Goal: Information Seeking & Learning: Learn about a topic

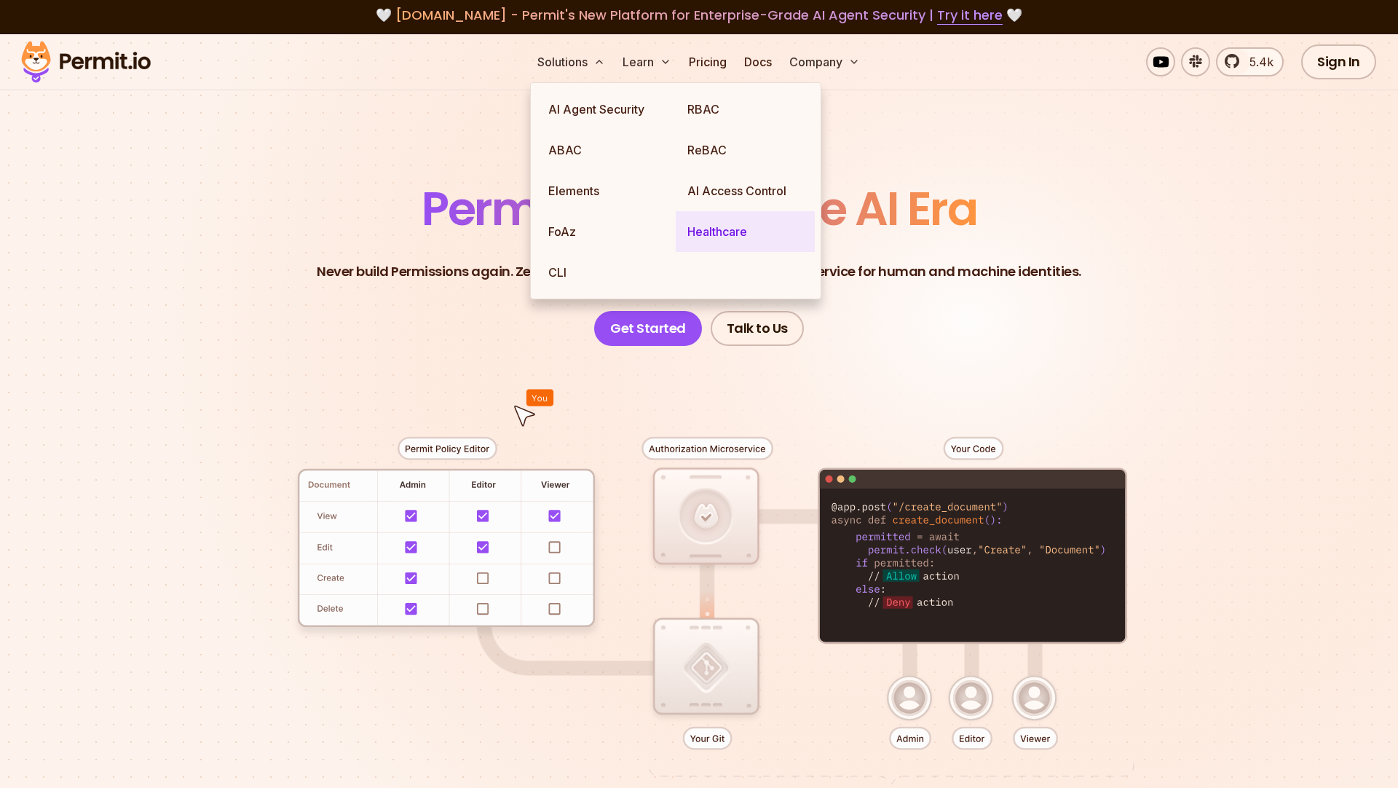
scroll to position [1, 0]
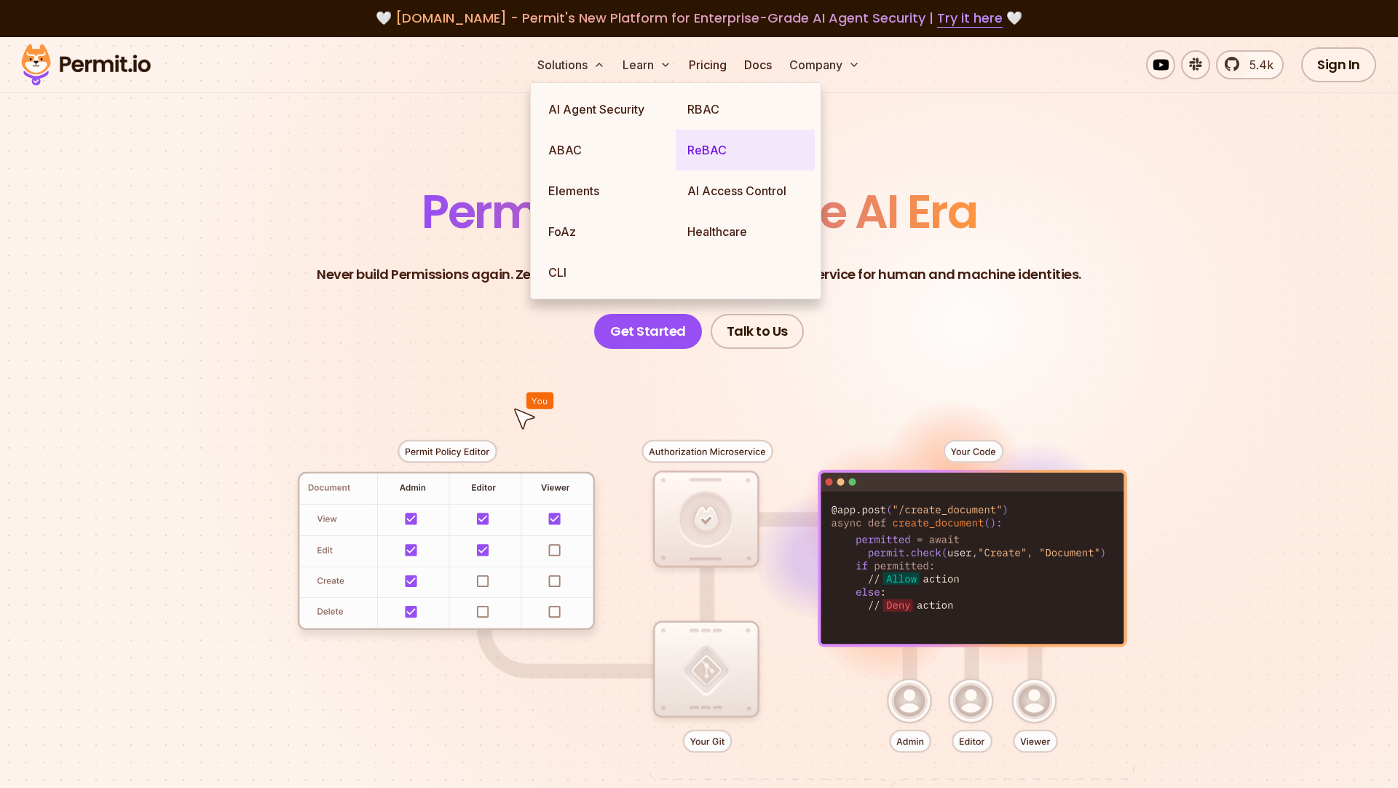
click at [721, 150] on link "ReBAC" at bounding box center [745, 150] width 139 height 41
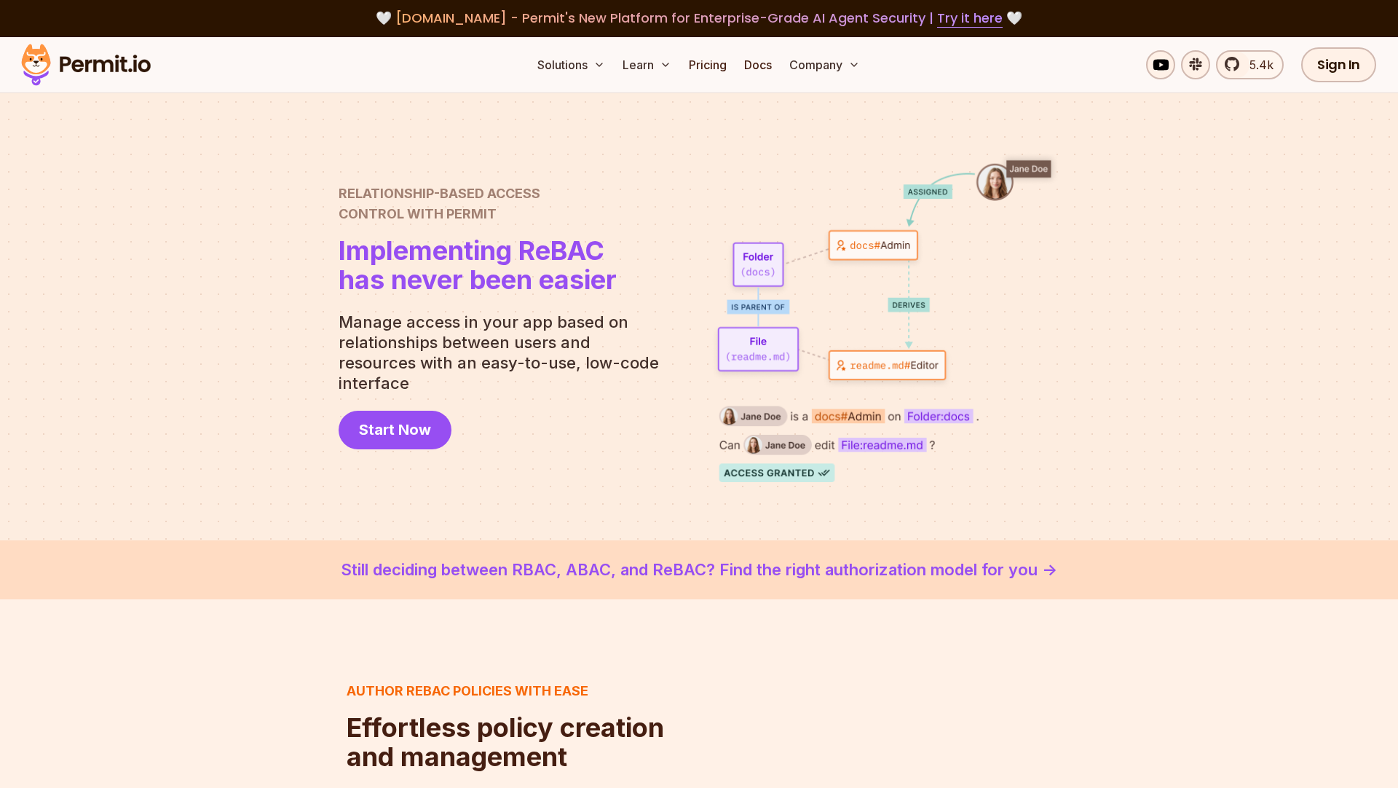
click at [178, 237] on div at bounding box center [699, 316] width 1398 height 447
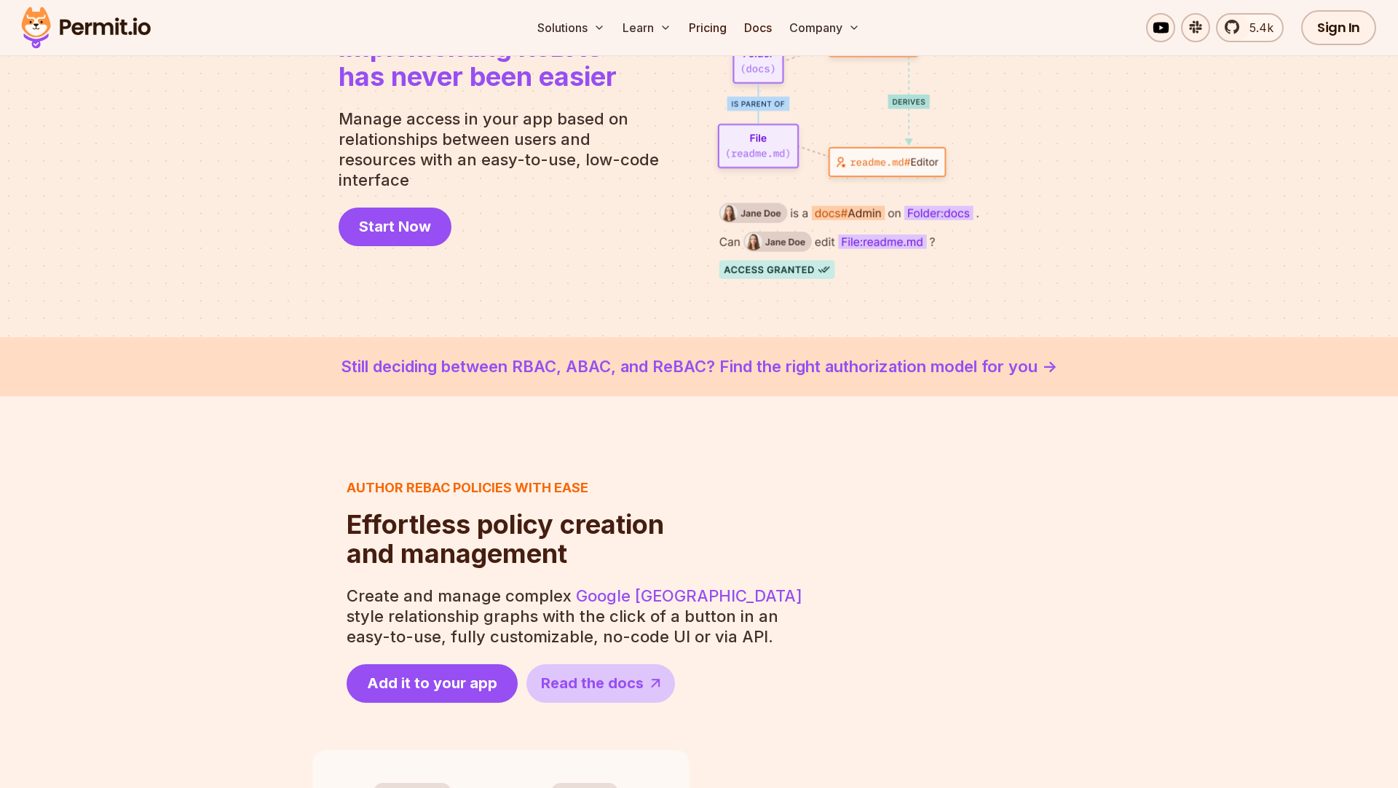
scroll to position [276, 0]
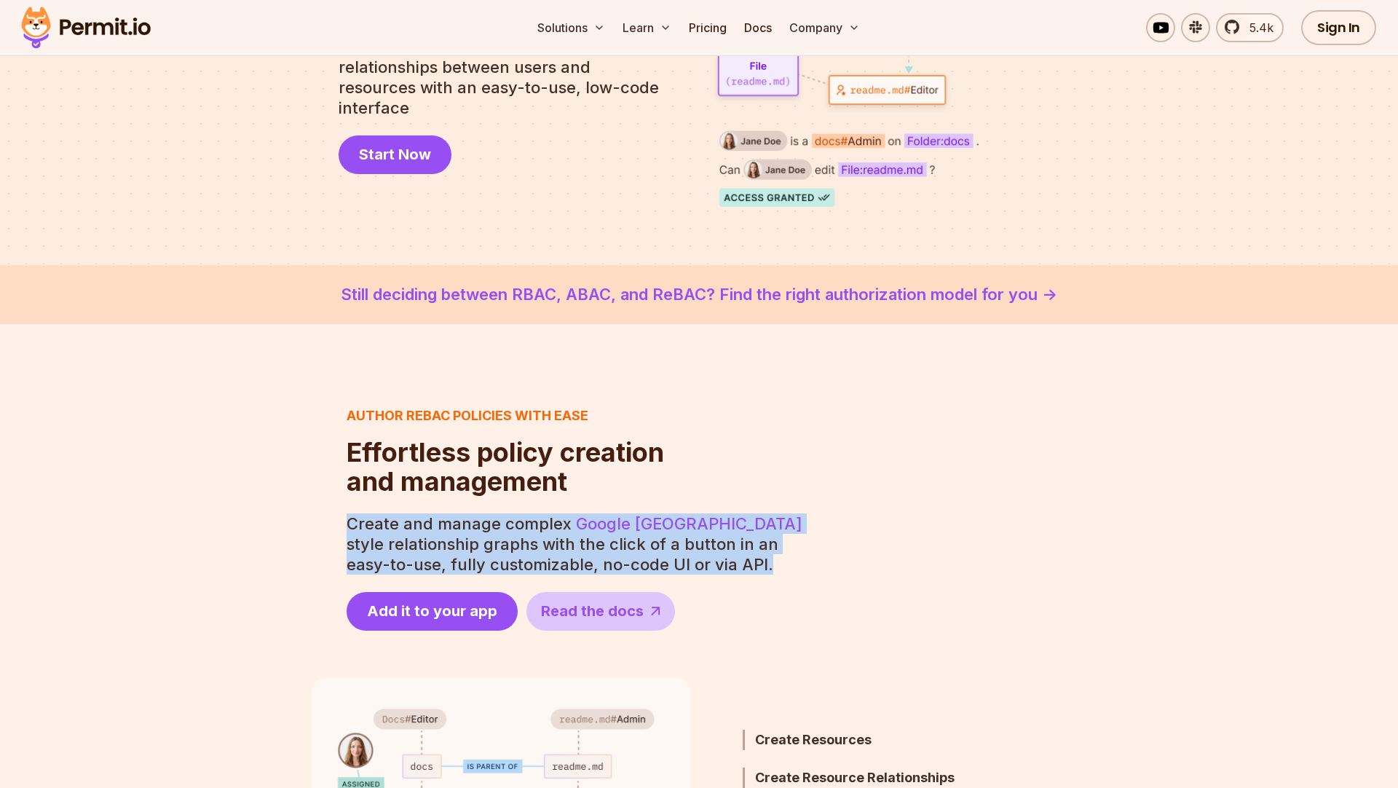
drag, startPoint x: 716, startPoint y: 556, endPoint x: 338, endPoint y: 520, distance: 380.3
click at [338, 520] on div "Author ReBAC policies with ease Effortless policy creation and management Effor…" at bounding box center [699, 518] width 775 height 225
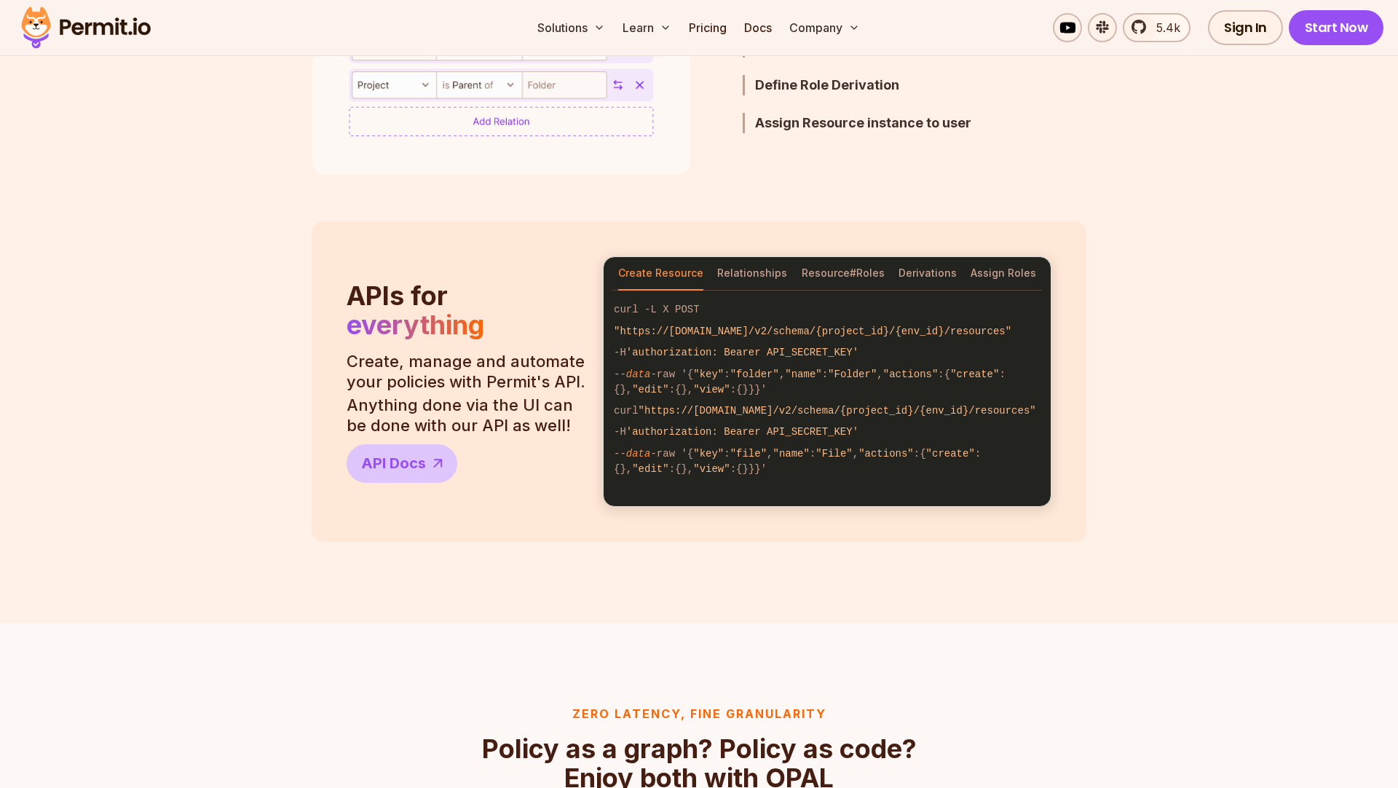
scroll to position [1295, 0]
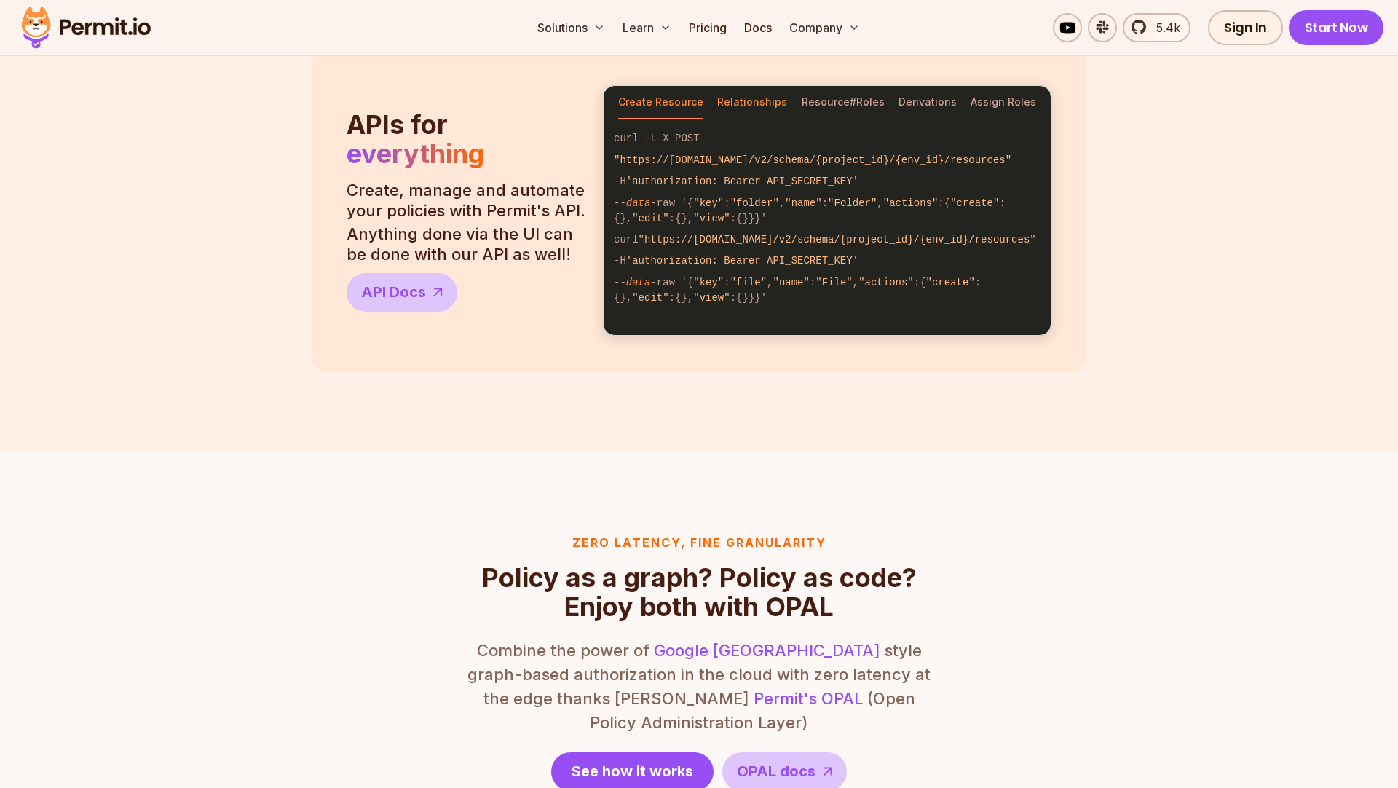
click at [767, 103] on button "Relationships" at bounding box center [752, 102] width 70 height 33
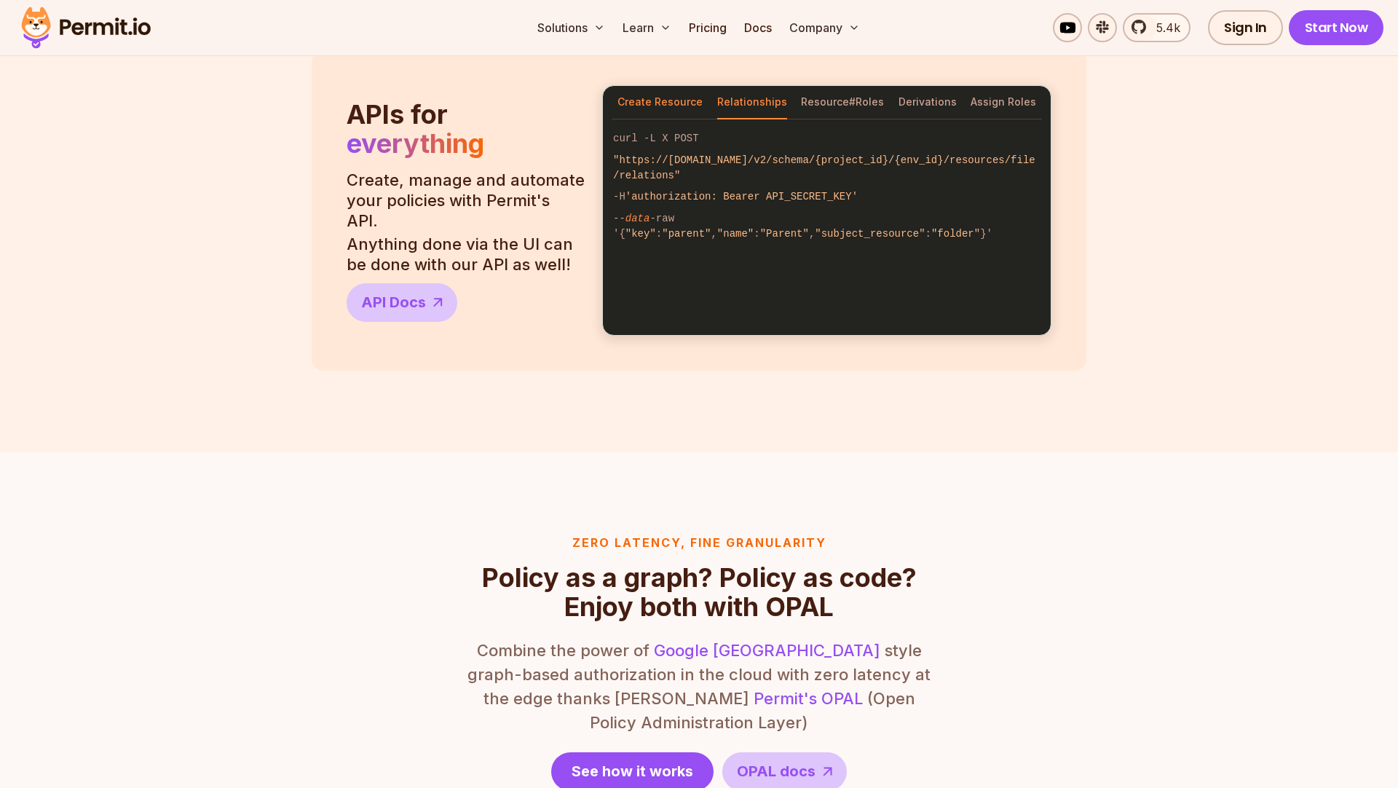
click at [660, 106] on button "Create Resource" at bounding box center [659, 102] width 85 height 33
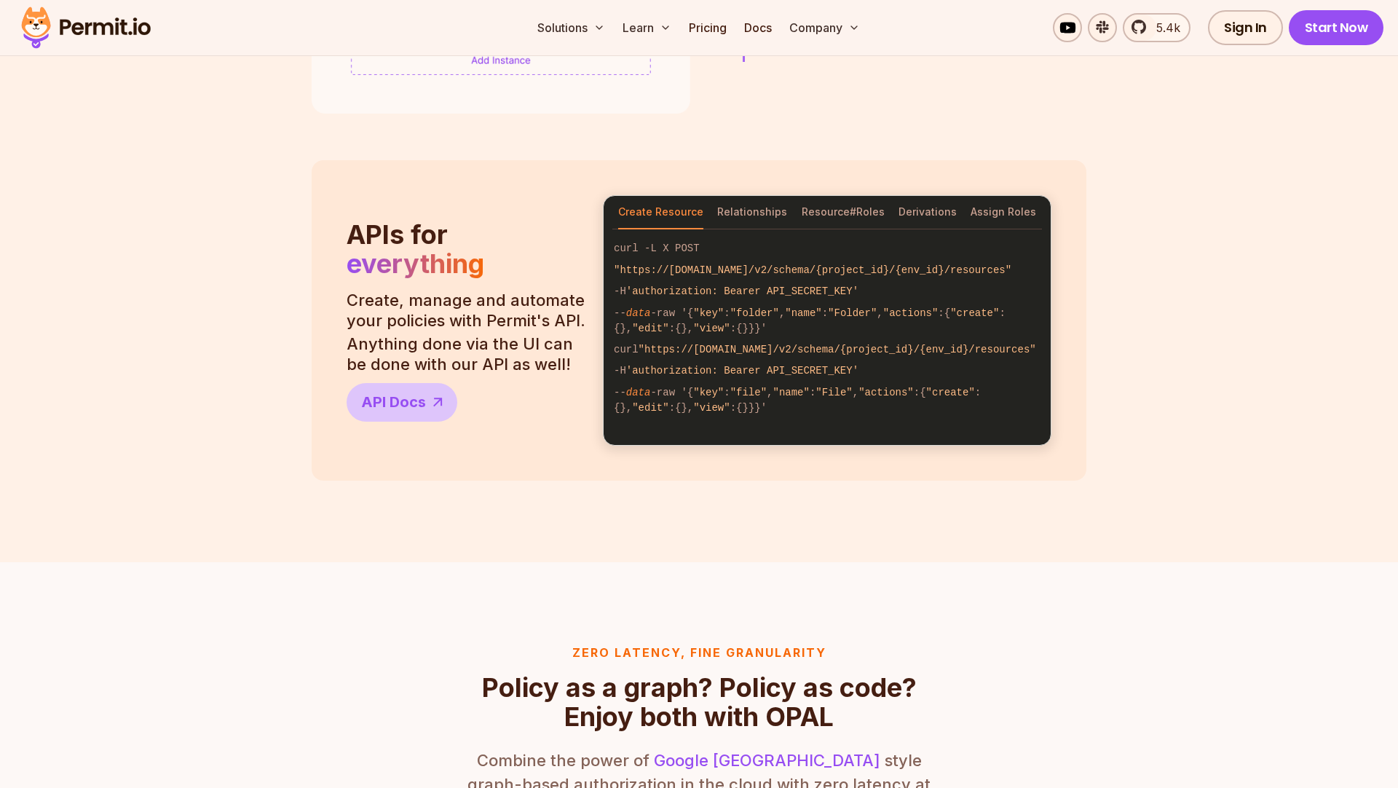
scroll to position [1190, 0]
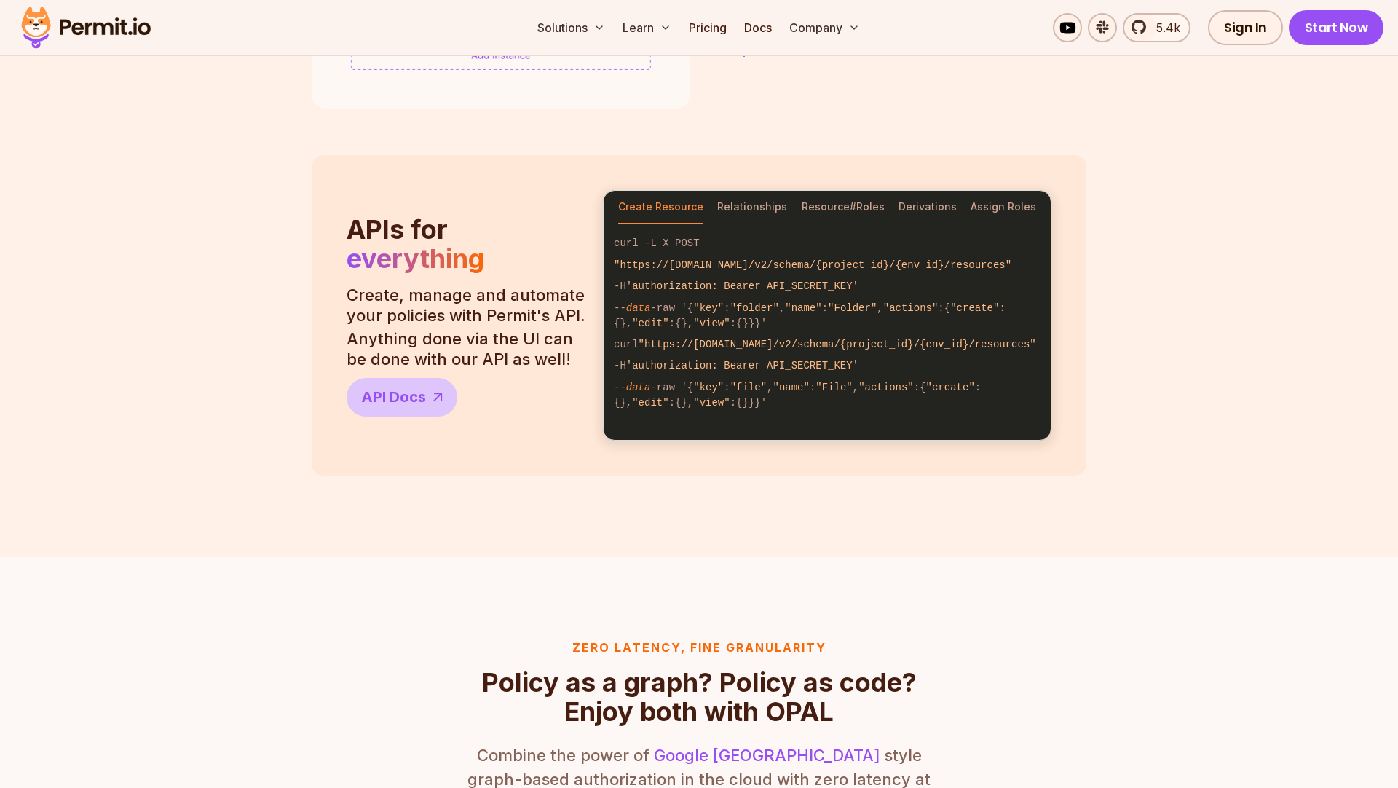
click at [724, 405] on code "-- data -raw '{ "key" : "file" , "name" : "File" , "actions" :{ "create" :{}, "…" at bounding box center [827, 394] width 447 height 36
click at [729, 213] on button "Relationships" at bounding box center [752, 207] width 70 height 33
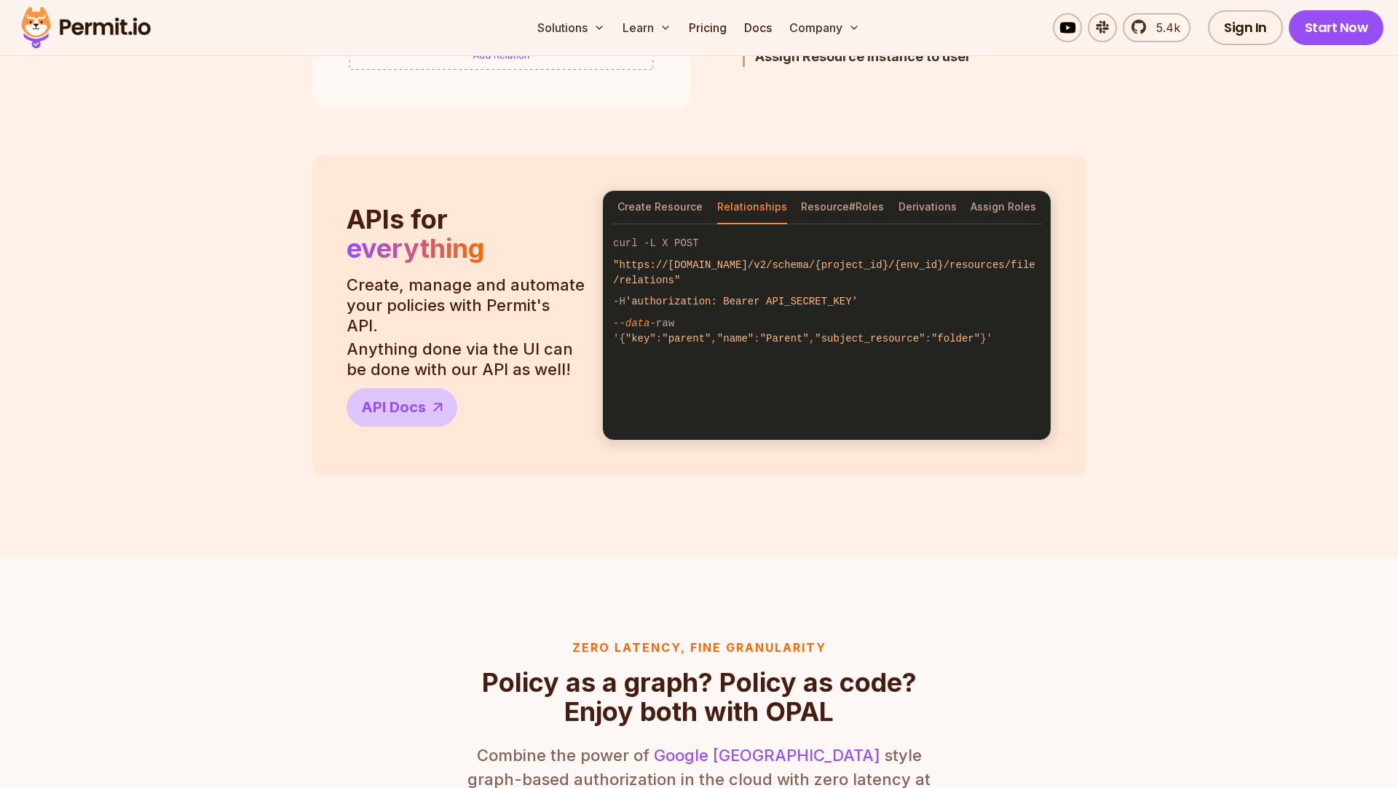
drag, startPoint x: 641, startPoint y: 337, endPoint x: 657, endPoint y: 338, distance: 15.3
click at [641, 337] on span ""key"" at bounding box center [640, 339] width 31 height 12
click at [673, 339] on span ""parent"" at bounding box center [686, 339] width 49 height 12
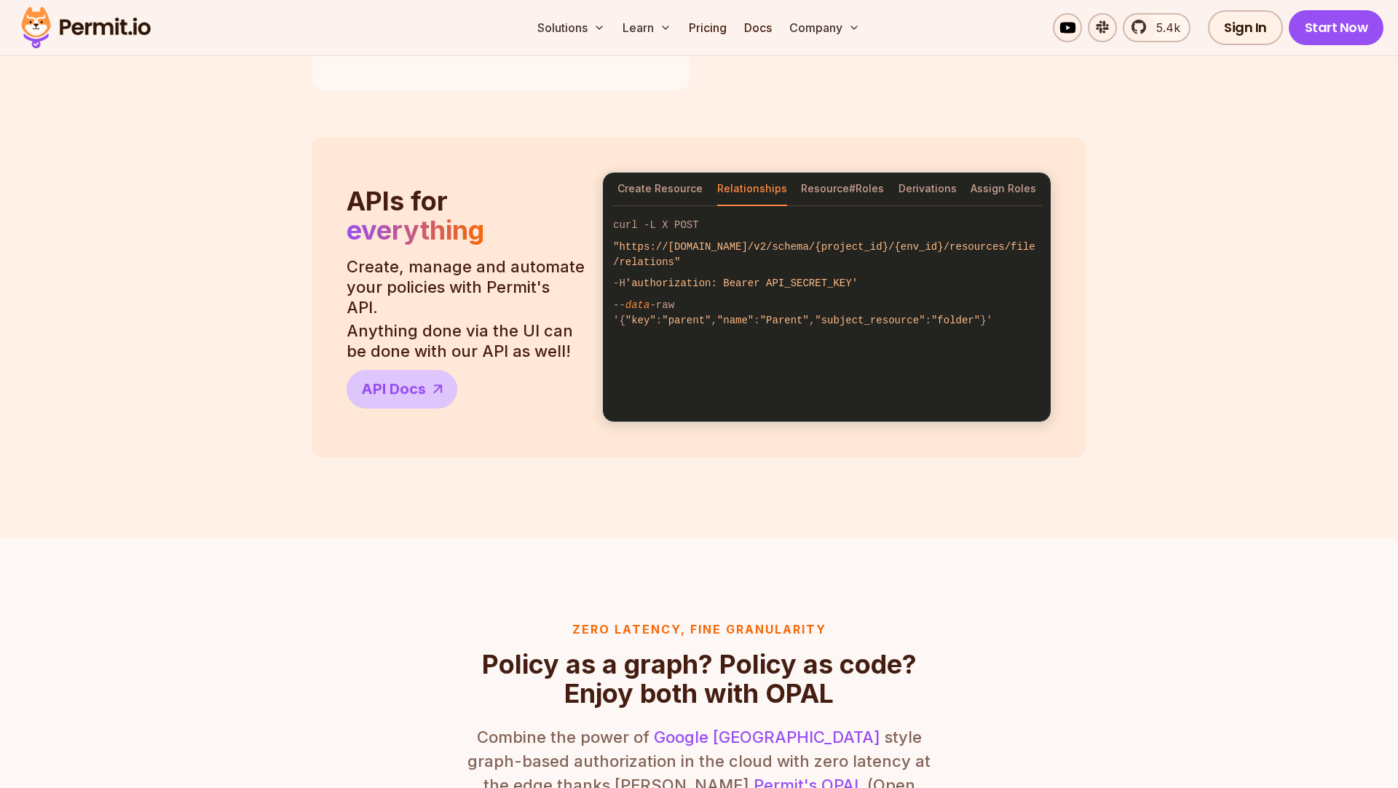
scroll to position [1217, 0]
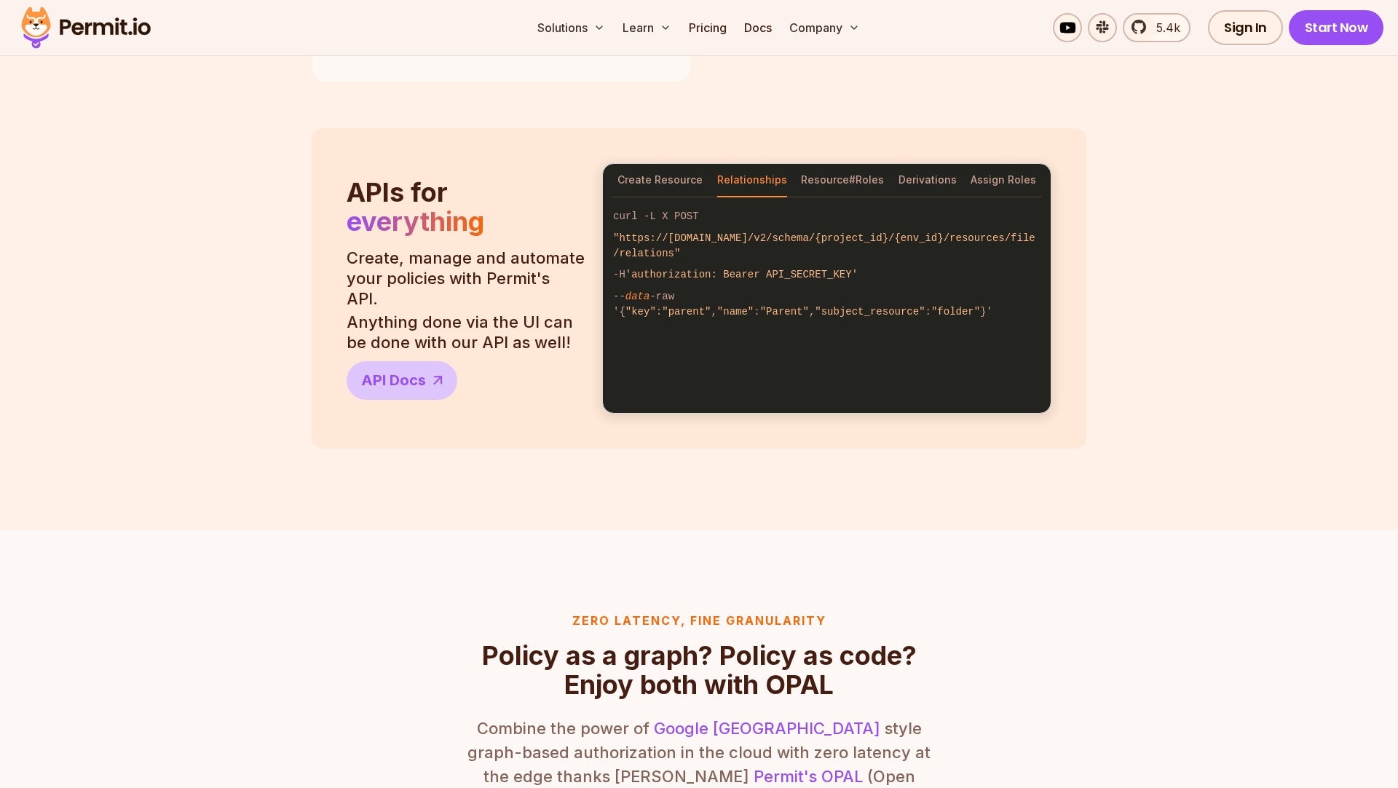
click at [781, 311] on span ""Parent"" at bounding box center [784, 312] width 49 height 12
click at [870, 312] on span ""subject_resource"" at bounding box center [870, 312] width 110 height 12
click at [832, 194] on button "Resource#Roles" at bounding box center [842, 180] width 83 height 33
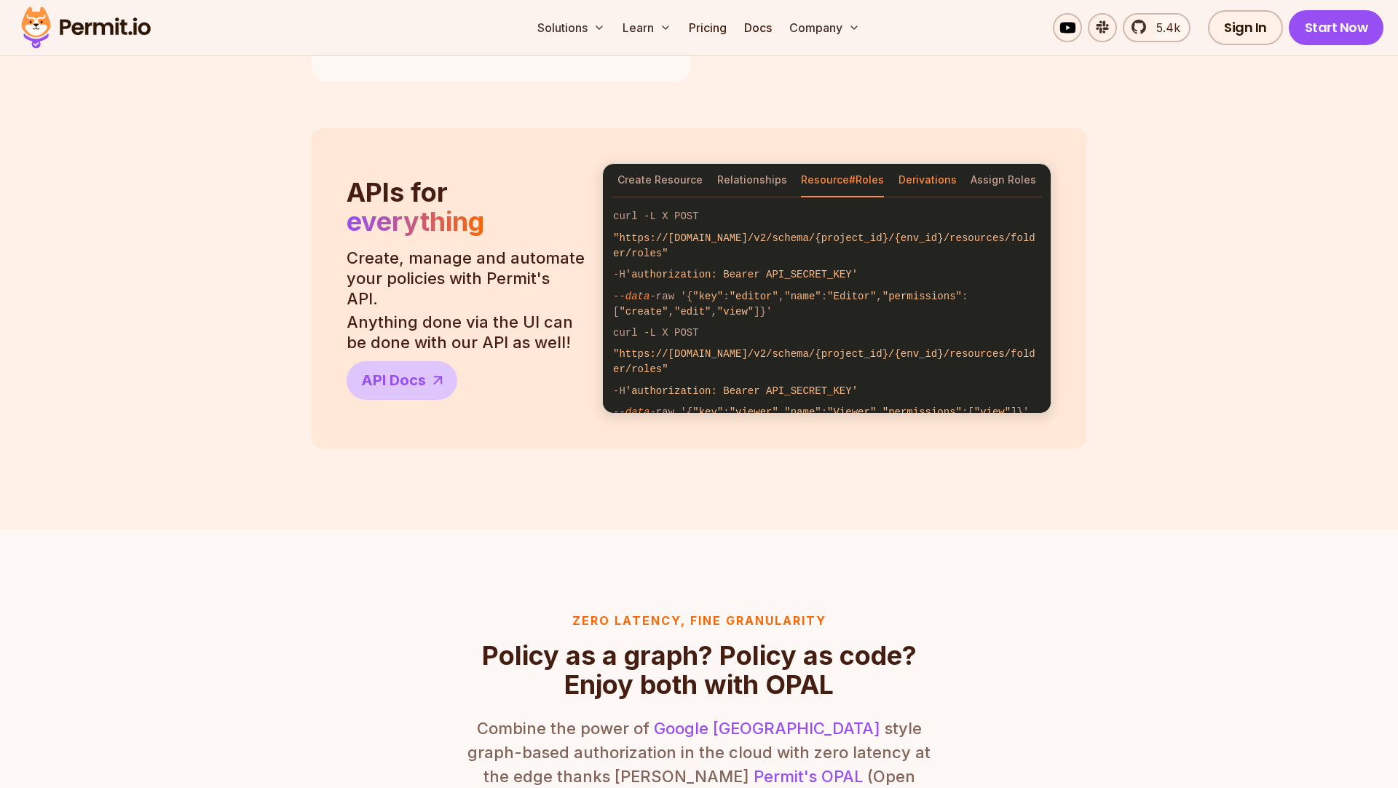
click at [925, 190] on button "Derivations" at bounding box center [927, 180] width 58 height 33
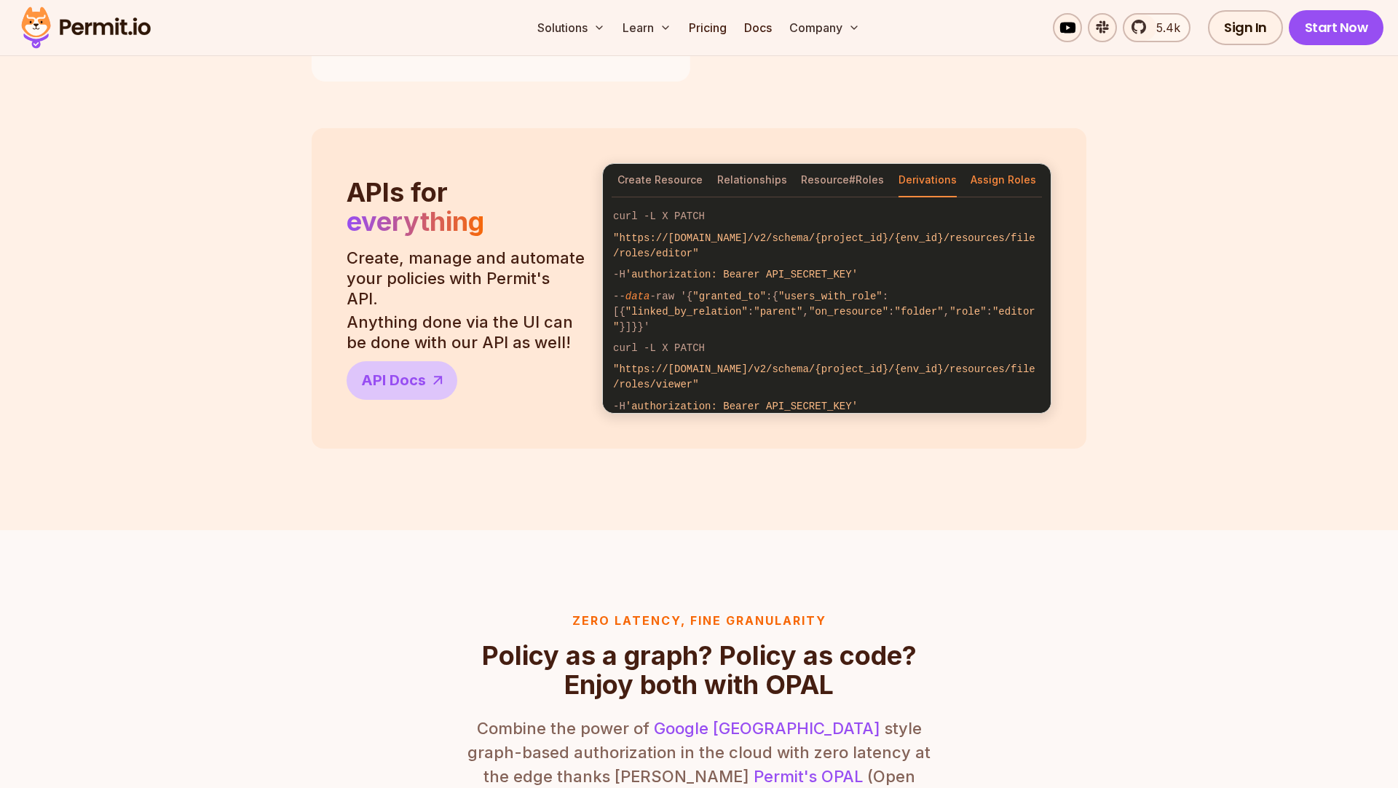
click at [997, 178] on button "Assign Roles" at bounding box center [1003, 180] width 66 height 33
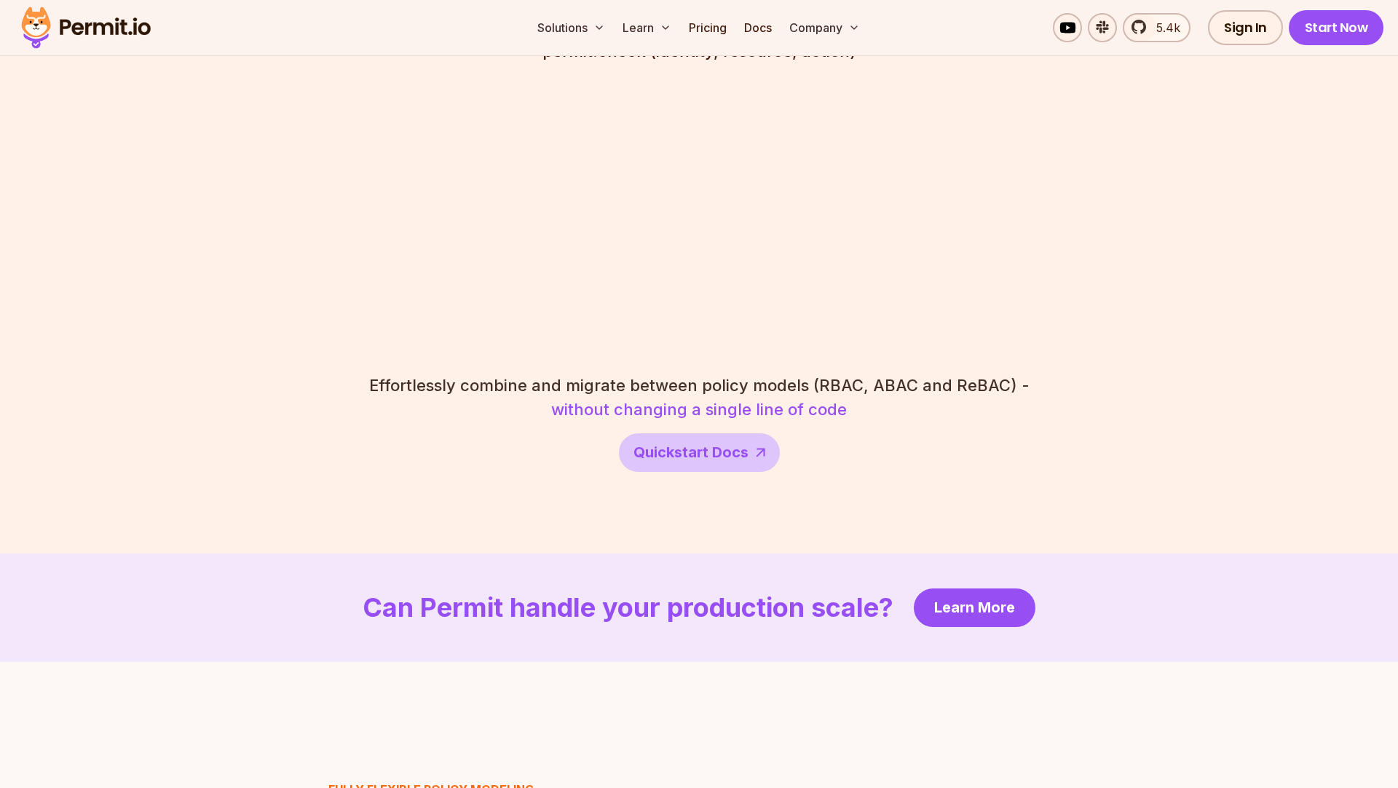
scroll to position [2665, 0]
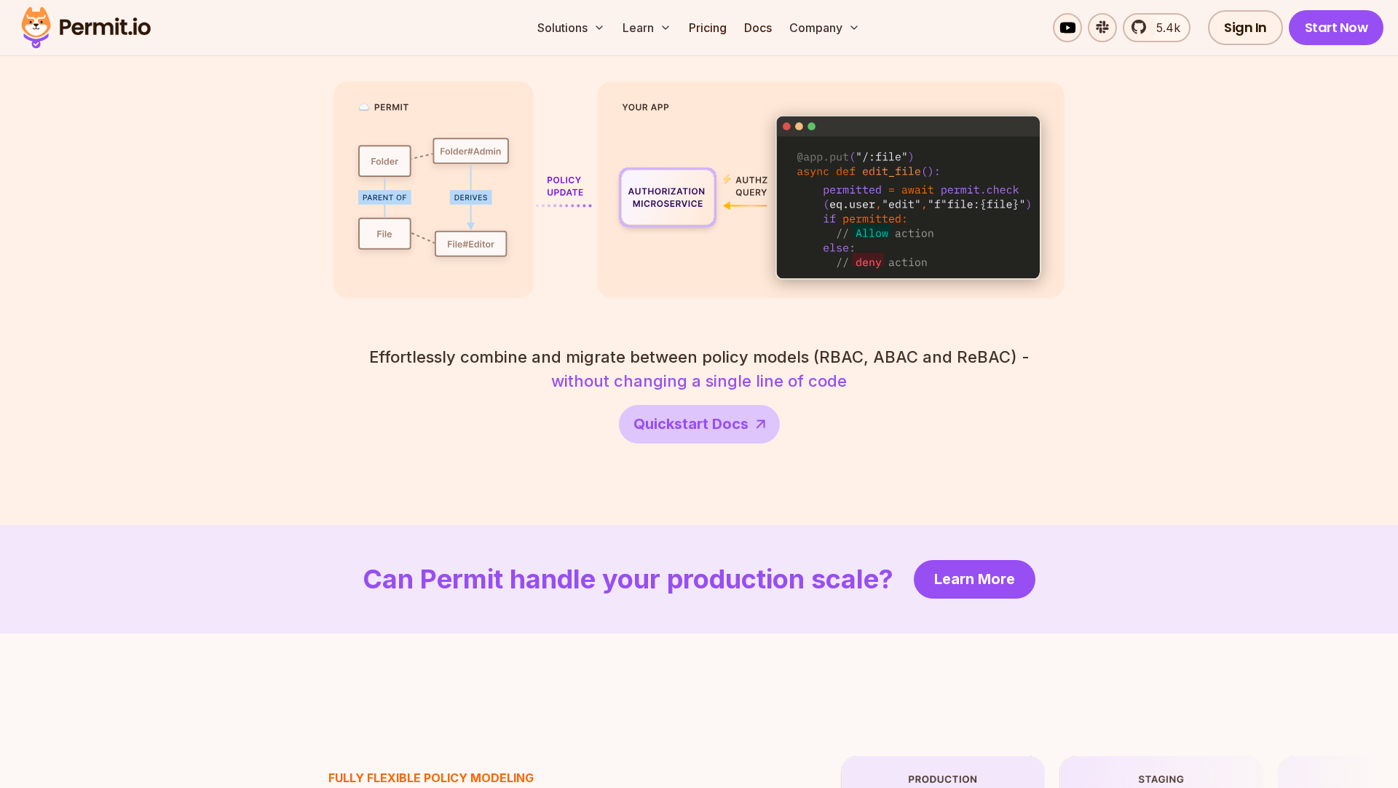
click at [851, 168] on img at bounding box center [698, 190] width 731 height 218
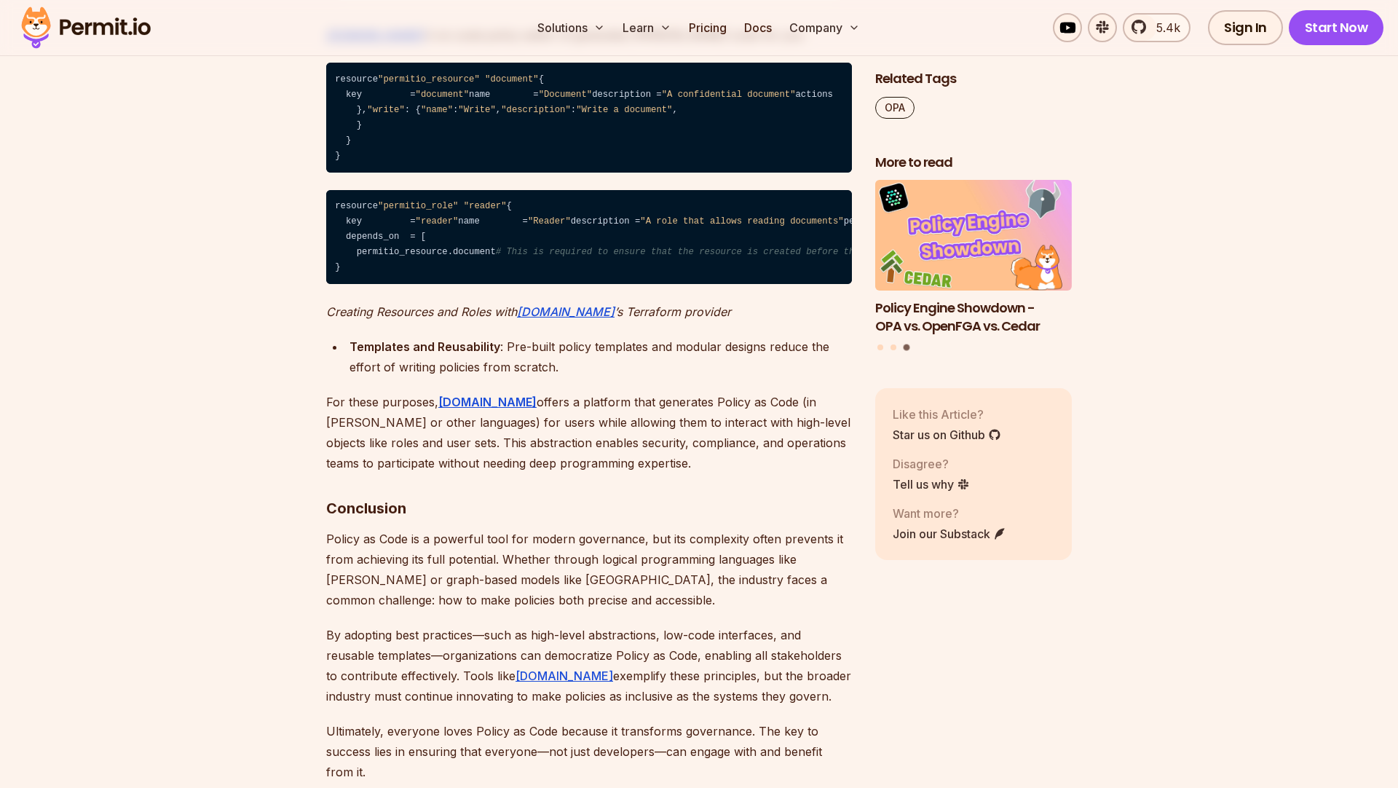
scroll to position [4399, 0]
